Goal: Communication & Community: Answer question/provide support

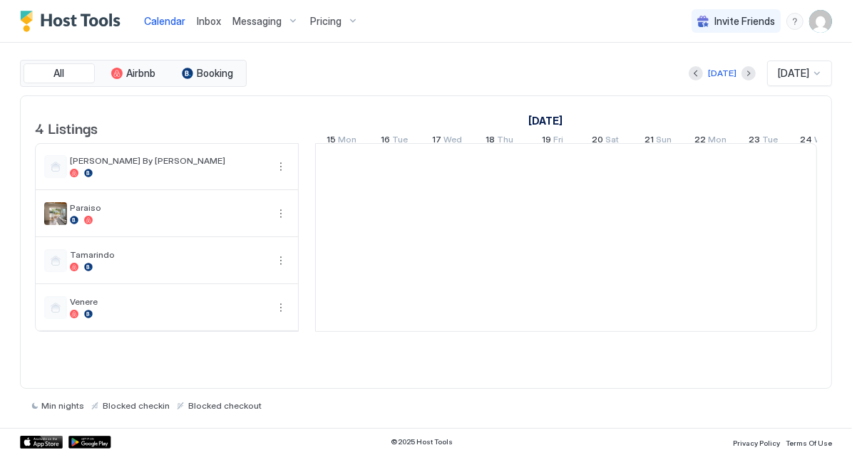
scroll to position [0, 791]
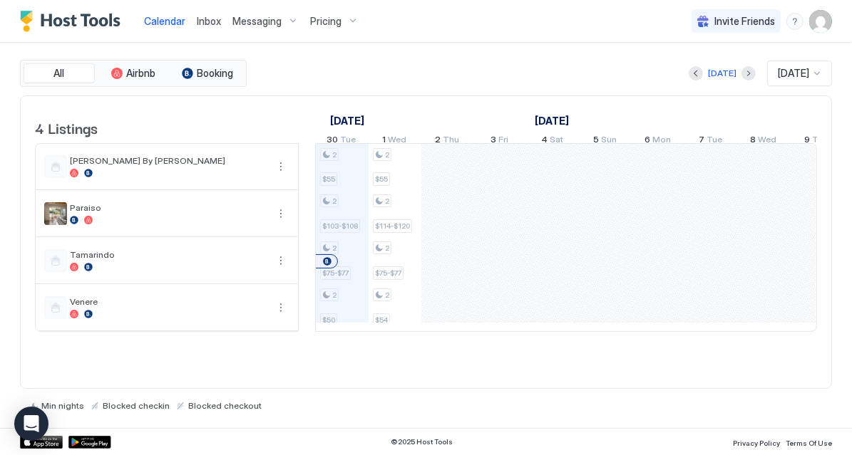
click at [207, 14] on link "Inbox" at bounding box center [209, 21] width 24 height 15
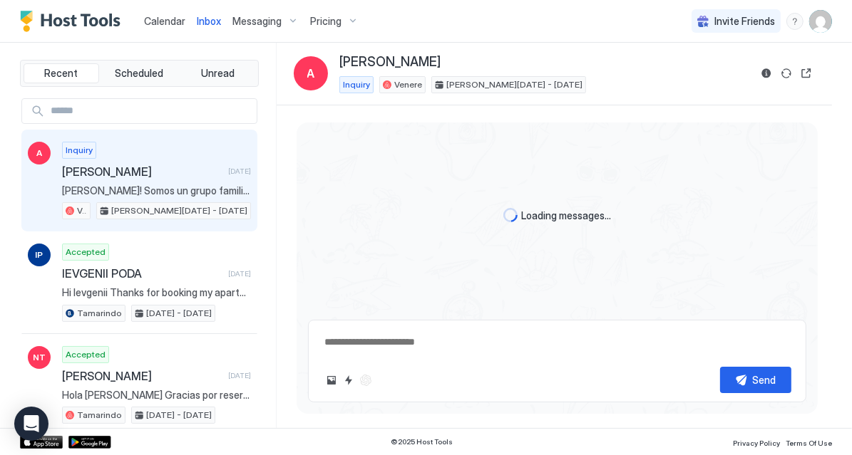
scroll to position [433, 0]
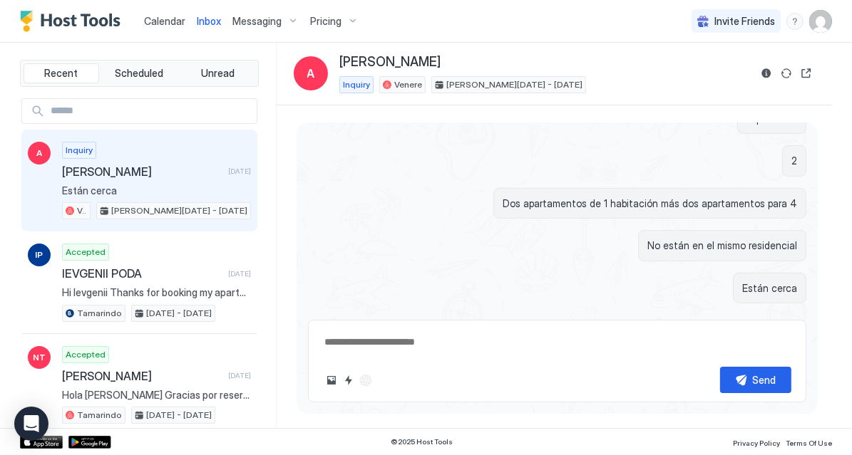
click at [259, 22] on span "Messaging" at bounding box center [256, 21] width 49 height 13
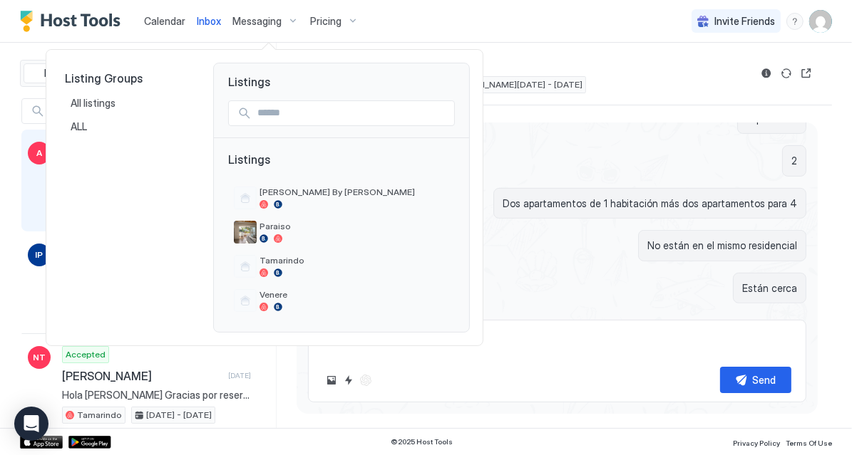
click at [174, 26] on div at bounding box center [426, 227] width 852 height 455
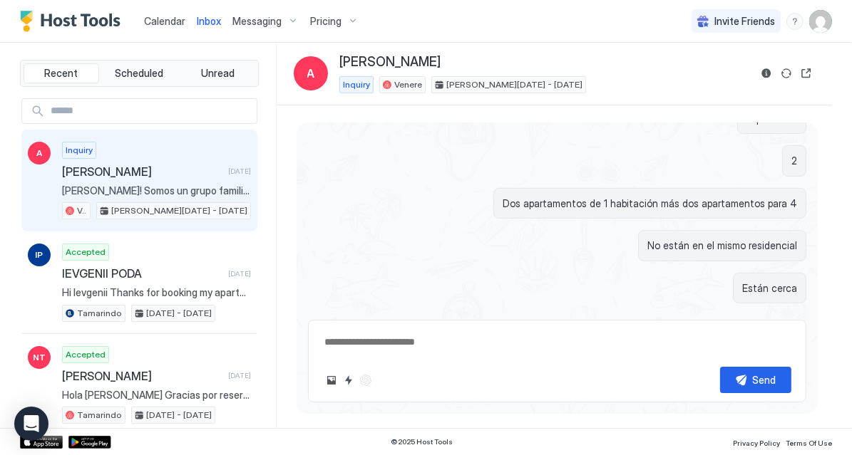
type textarea "*"
